Goal: Information Seeking & Learning: Compare options

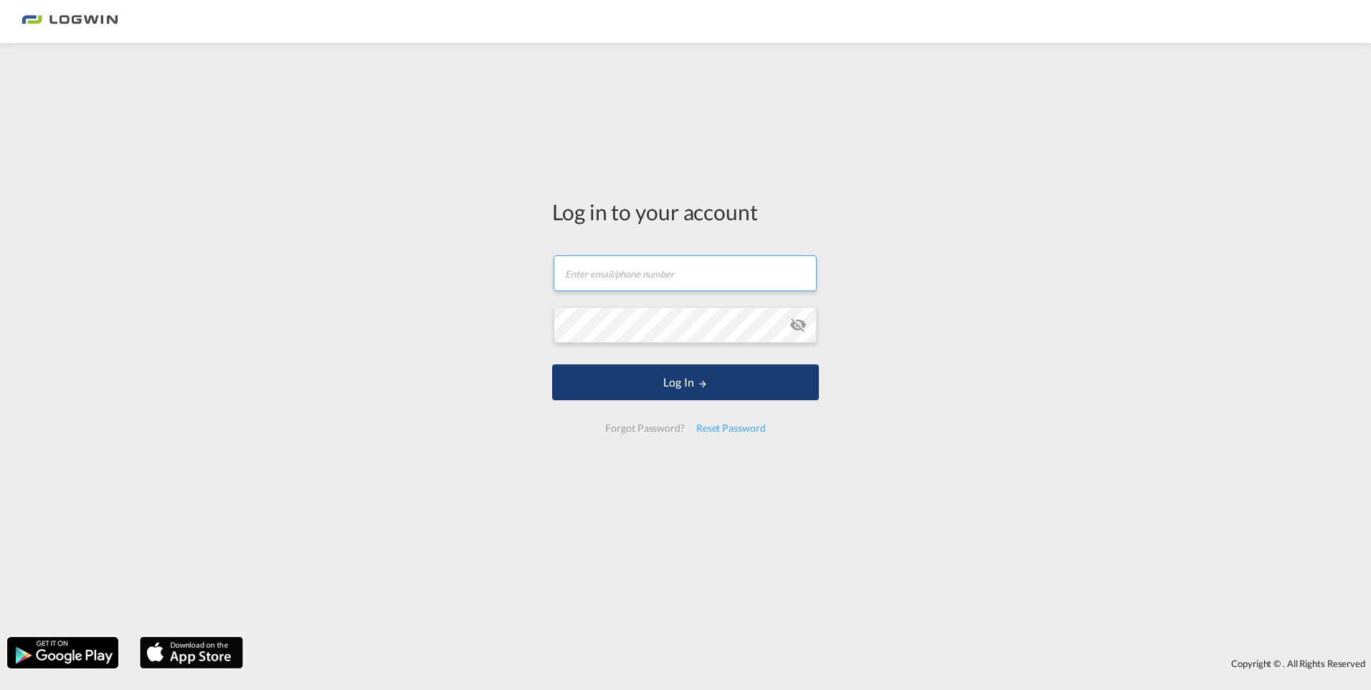
type input "[EMAIL_ADDRESS][PERSON_NAME][DOMAIN_NAME]"
click at [670, 392] on button "Log In" at bounding box center [685, 382] width 267 height 36
